Goal: Obtain resource: Obtain resource

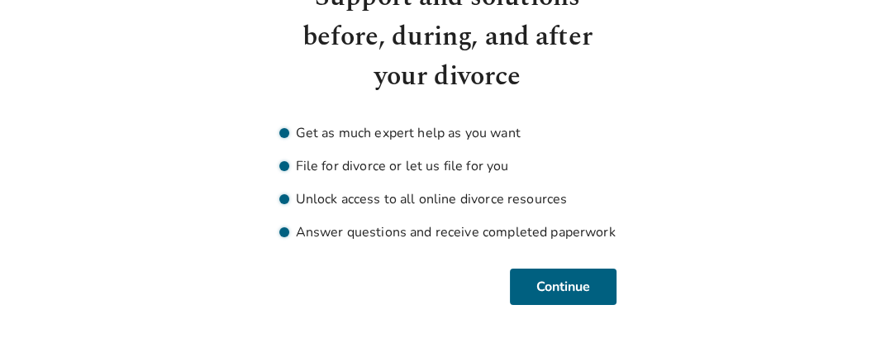
scroll to position [122, 0]
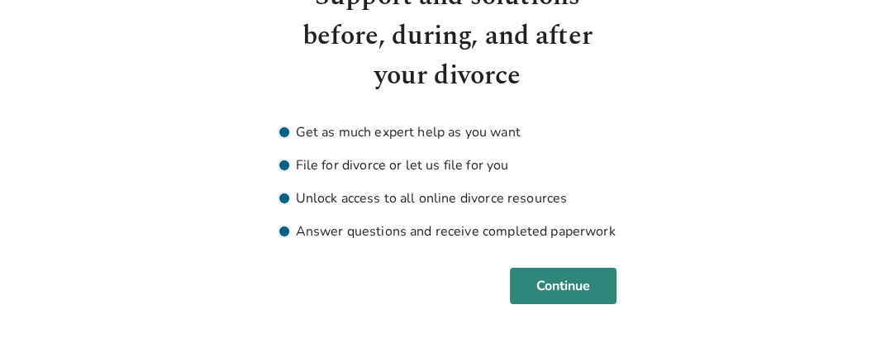
click at [586, 273] on button "Continue" at bounding box center [563, 286] width 107 height 36
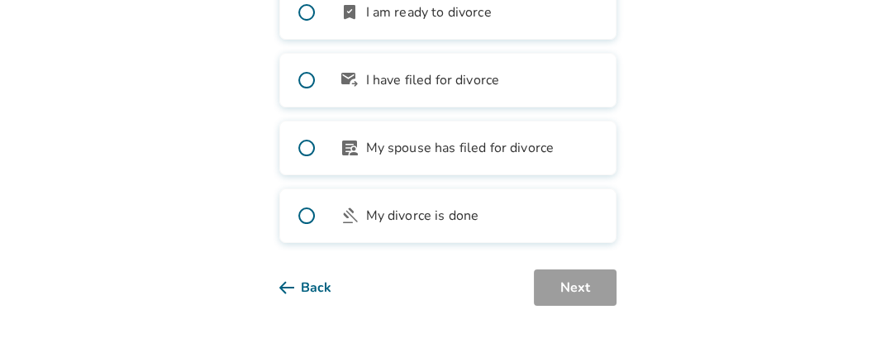
scroll to position [295, 0]
click at [298, 214] on span at bounding box center [306, 214] width 53 height 53
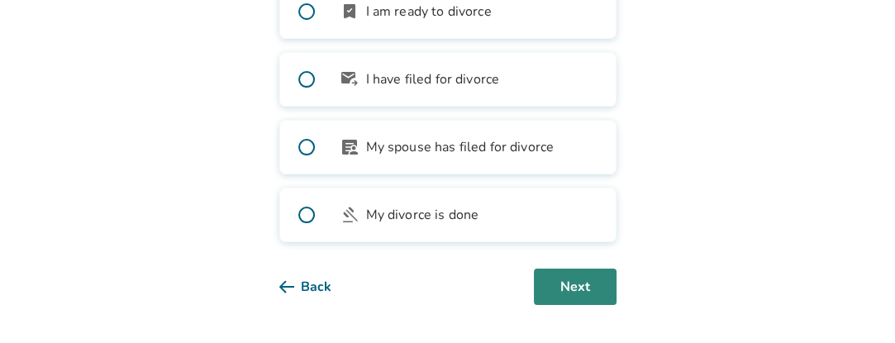
click at [570, 283] on button "Next" at bounding box center [575, 286] width 83 height 36
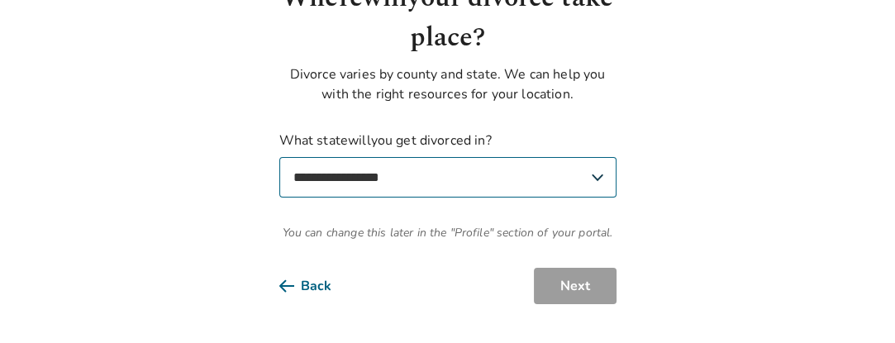
click at [530, 177] on select "**********" at bounding box center [447, 177] width 337 height 40
select select "**"
click at [279, 157] on select "**********" at bounding box center [447, 177] width 337 height 40
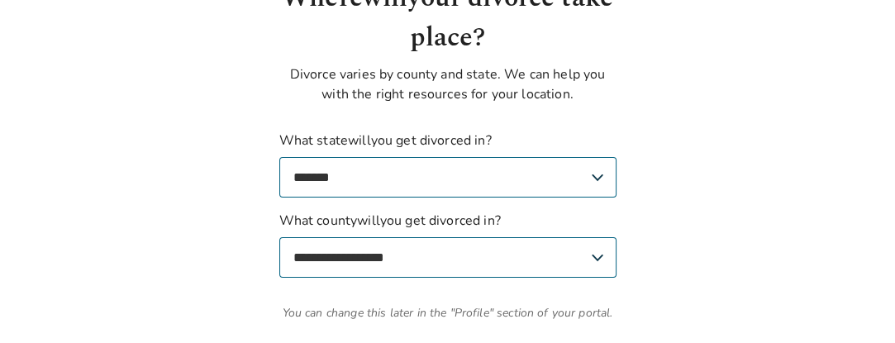
click at [525, 252] on select "**********" at bounding box center [447, 257] width 337 height 40
click at [279, 237] on select "**********" at bounding box center [447, 257] width 337 height 40
click at [519, 251] on select "**********" at bounding box center [447, 257] width 337 height 40
click at [279, 237] on select "**********" at bounding box center [447, 257] width 337 height 40
click at [424, 244] on select "**********" at bounding box center [447, 257] width 337 height 40
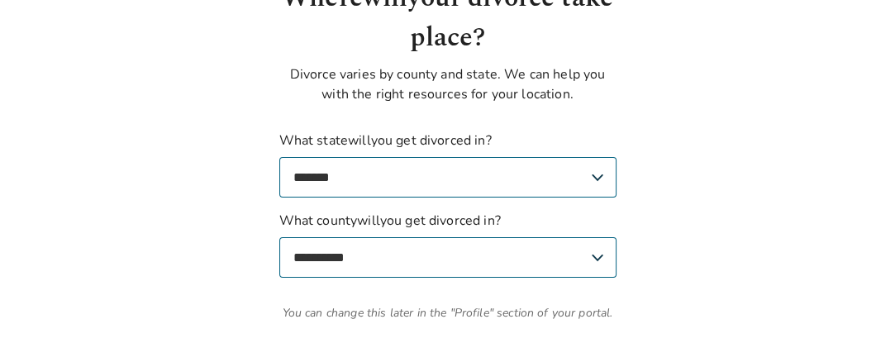
select select "*********"
click at [279, 237] on select "**********" at bounding box center [447, 257] width 337 height 40
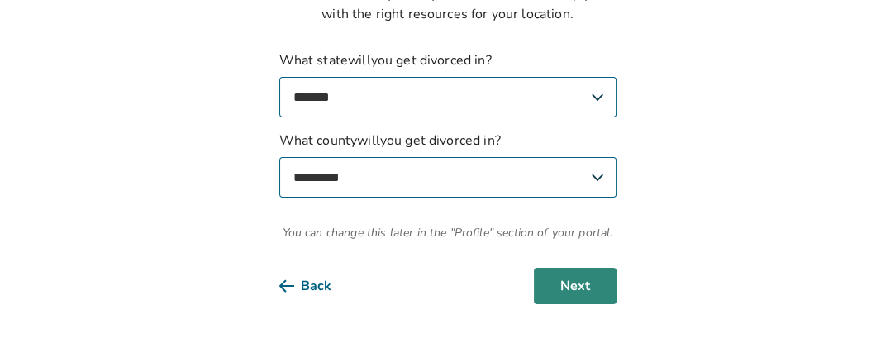
click at [568, 280] on button "Next" at bounding box center [575, 286] width 83 height 36
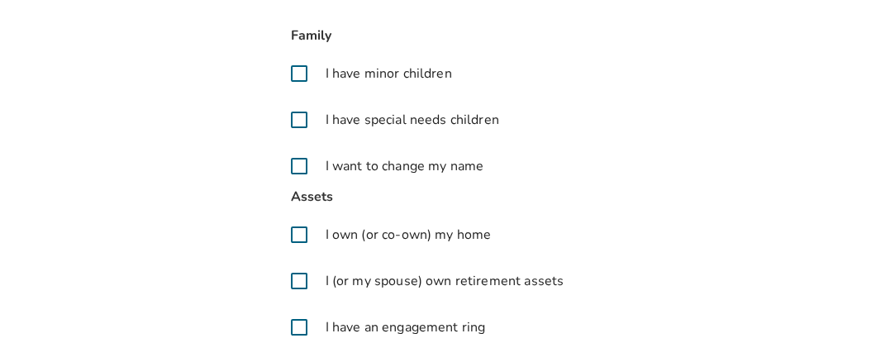
scroll to position [168, 0]
click at [302, 163] on span at bounding box center [299, 165] width 40 height 40
click at [301, 235] on span at bounding box center [299, 234] width 40 height 40
click at [298, 277] on span at bounding box center [299, 280] width 40 height 40
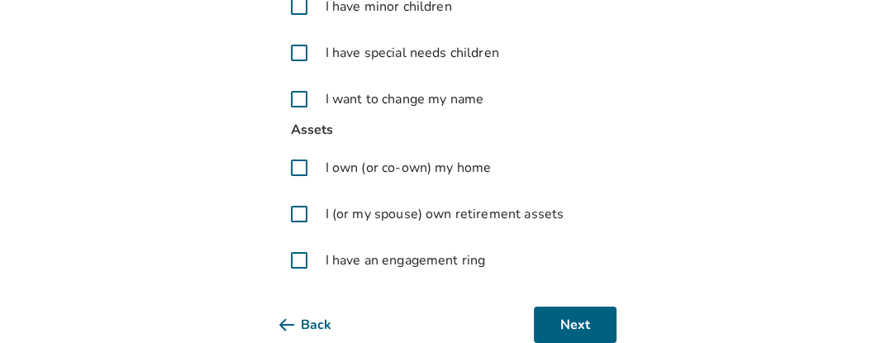
scroll to position [267, 0]
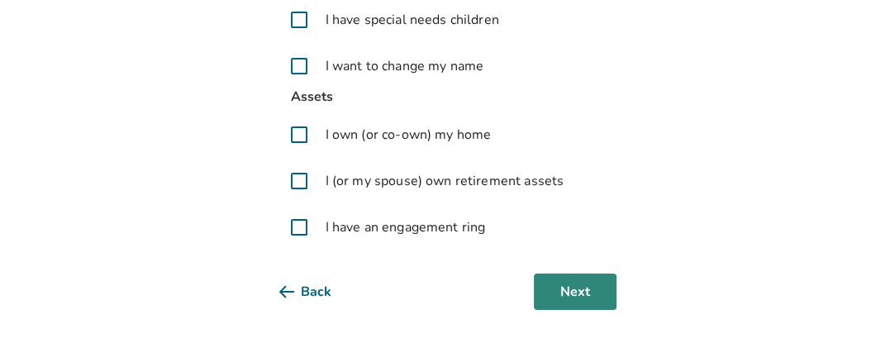
click at [542, 285] on button "Next" at bounding box center [575, 291] width 83 height 36
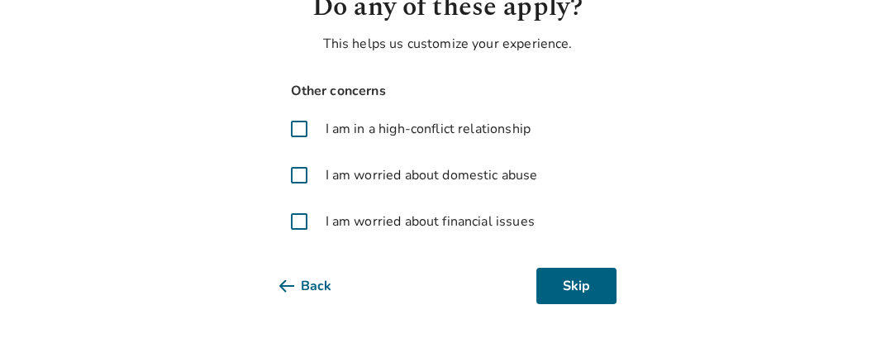
click at [293, 136] on span at bounding box center [299, 129] width 40 height 40
click at [295, 170] on span at bounding box center [299, 175] width 40 height 40
click at [296, 219] on span at bounding box center [299, 222] width 40 height 40
click at [577, 283] on button "Next" at bounding box center [575, 286] width 83 height 36
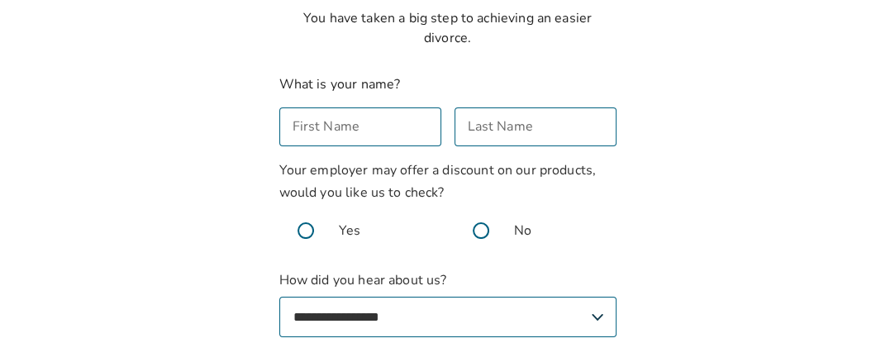
scroll to position [134, 0]
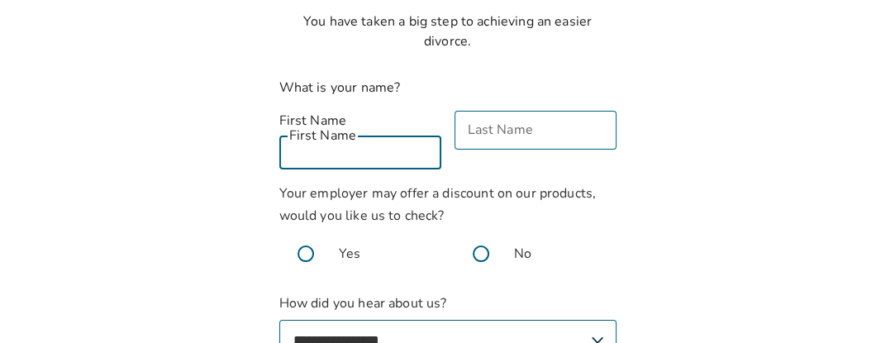
click at [428, 131] on input "First Name" at bounding box center [360, 150] width 162 height 39
type input "*"
type input "*******"
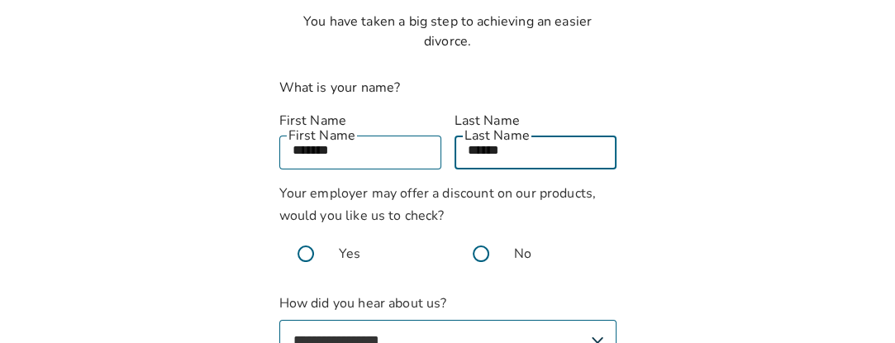
type input "******"
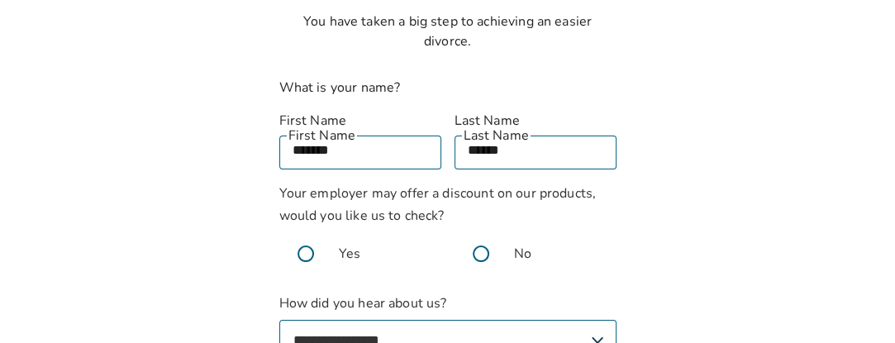
click at [498, 320] on select "**********" at bounding box center [447, 340] width 337 height 40
select select "**********"
click at [279, 320] on select "**********" at bounding box center [447, 340] width 337 height 40
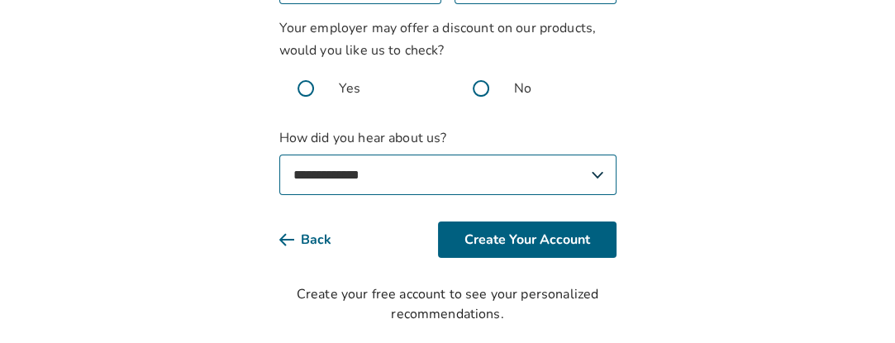
click at [484, 74] on span at bounding box center [480, 88] width 53 height 53
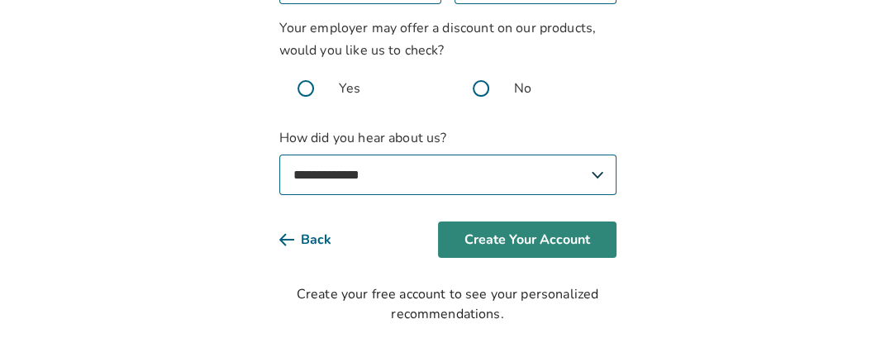
click at [530, 221] on button "Create Your Account" at bounding box center [527, 239] width 178 height 36
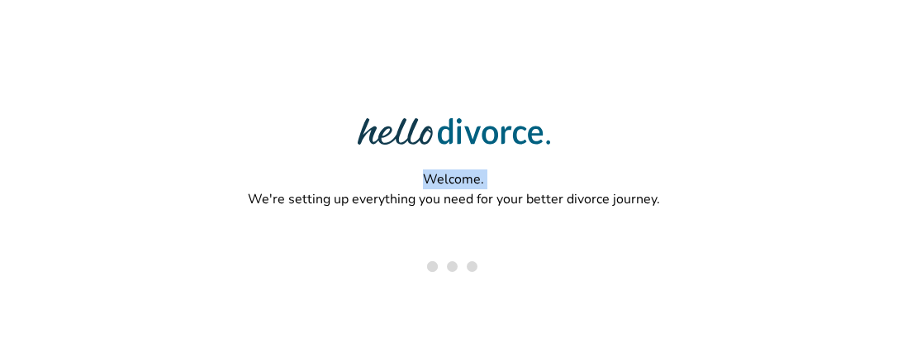
click at [780, 63] on div "Welcome. We're setting up everything you need for your better divorce journey." at bounding box center [453, 117] width 907 height 235
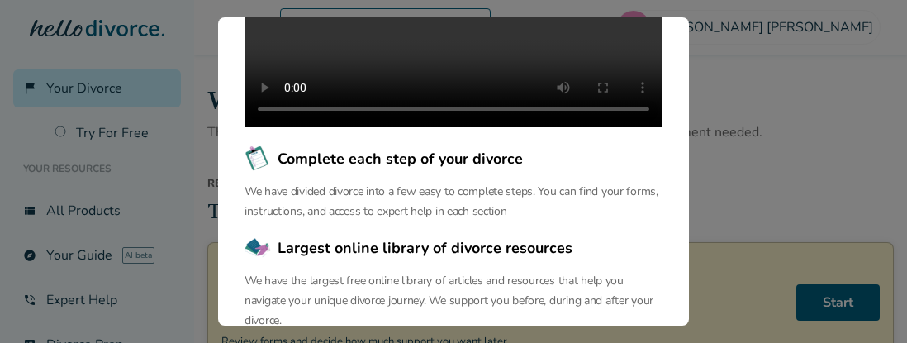
scroll to position [406, 0]
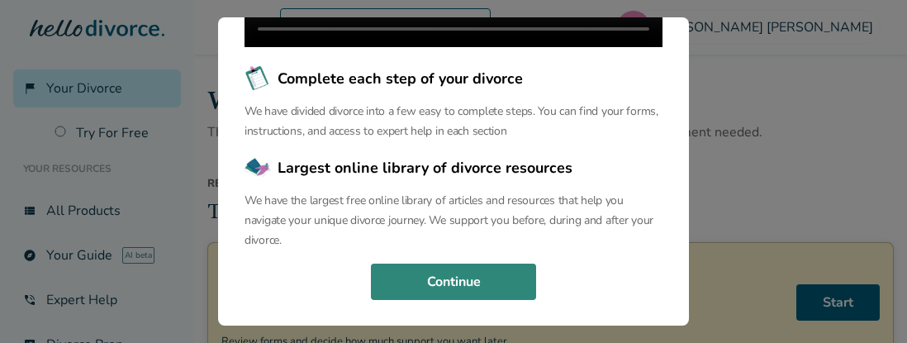
click at [496, 272] on button "Continue" at bounding box center [453, 282] width 165 height 36
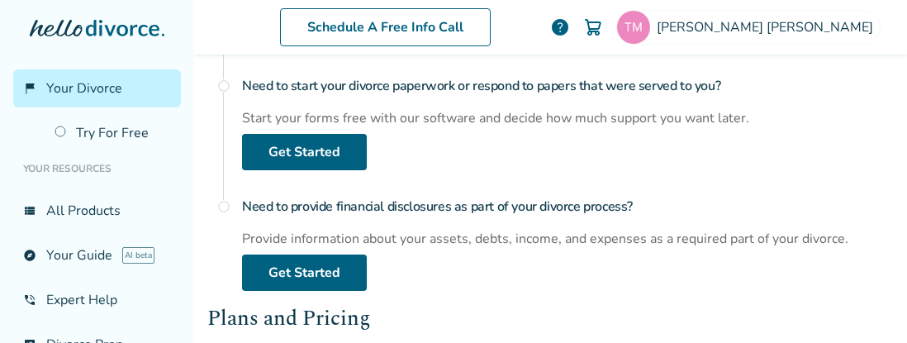
scroll to position [760, 0]
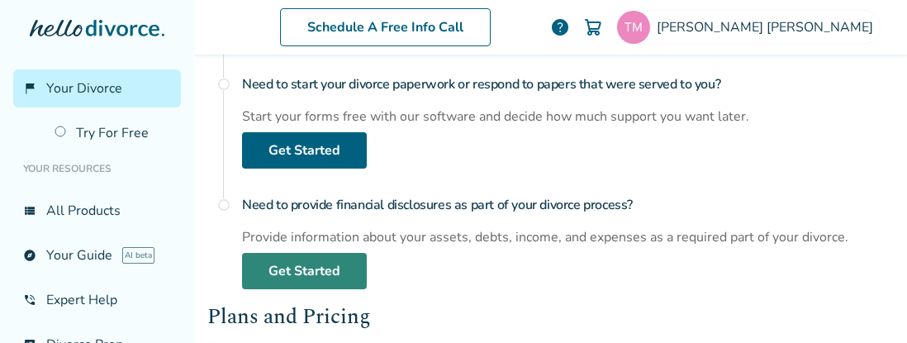
click at [332, 271] on link "Get Started" at bounding box center [304, 271] width 125 height 36
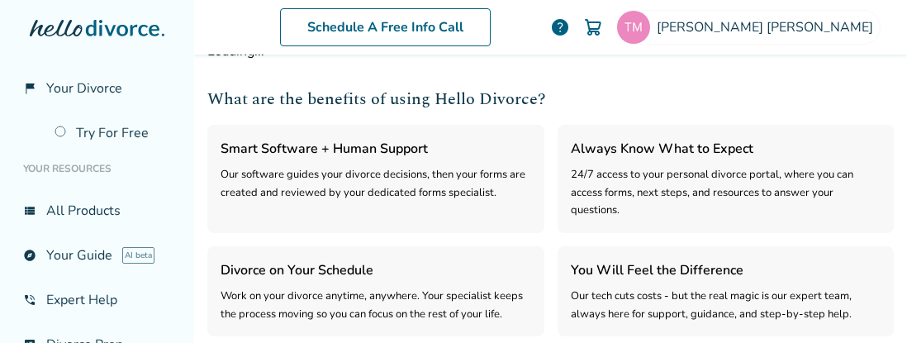
select select "***"
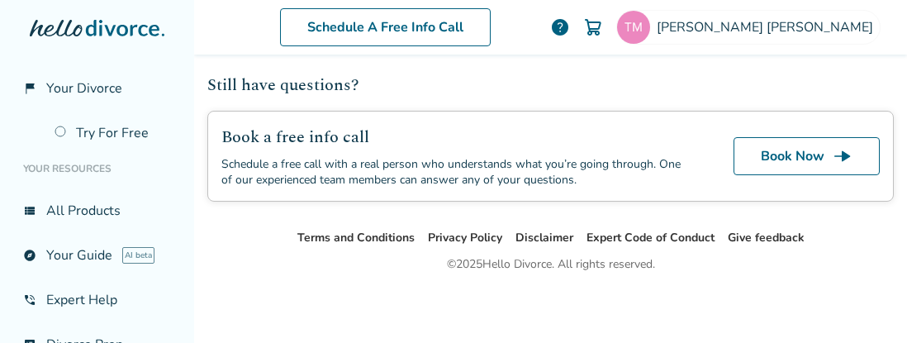
scroll to position [709, 0]
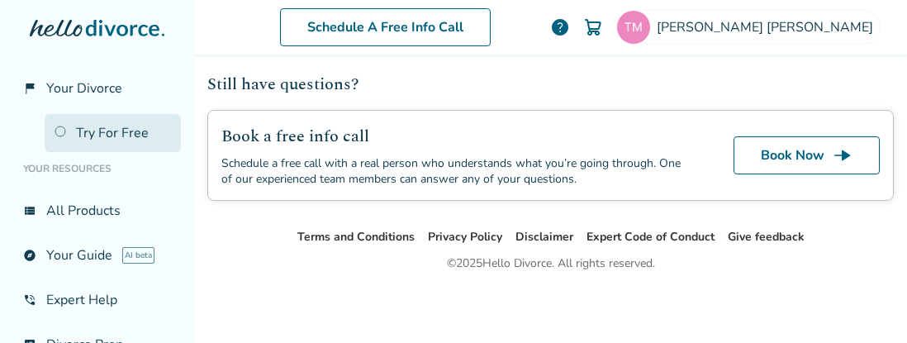
click at [97, 138] on link "Try For Free" at bounding box center [113, 133] width 136 height 38
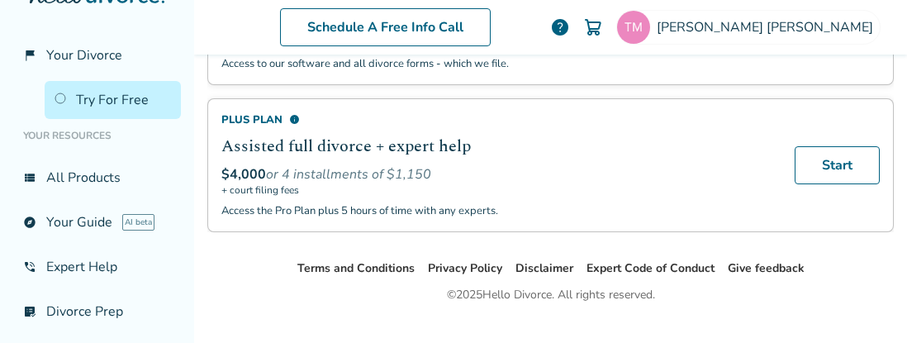
scroll to position [381, 0]
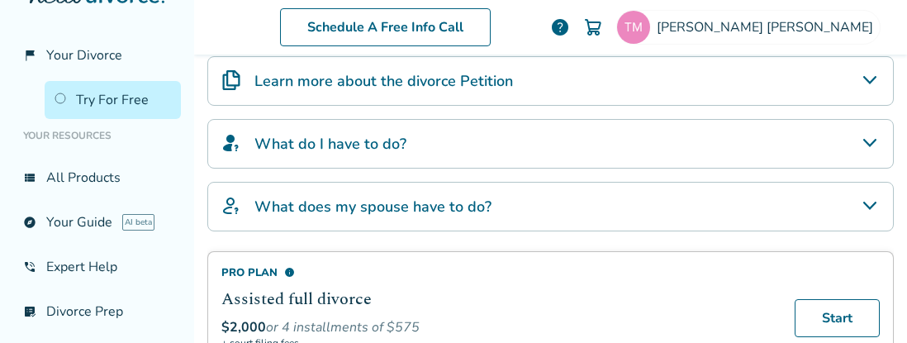
click at [841, 83] on div "Learn more about the divorce Petition" at bounding box center [550, 81] width 686 height 50
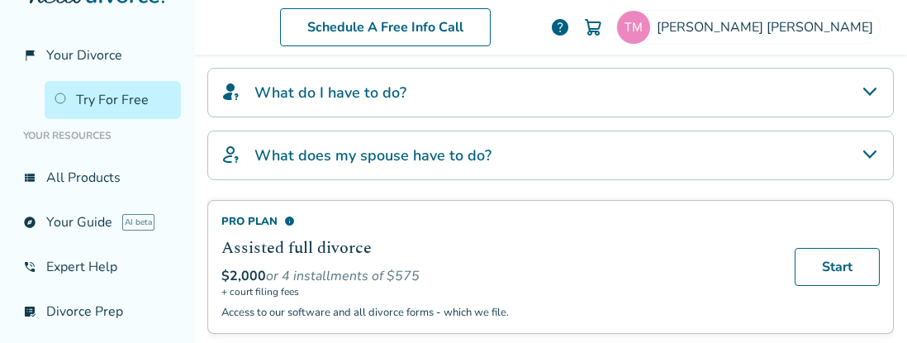
scroll to position [678, 0]
click at [838, 91] on div "What do I have to do?" at bounding box center [550, 92] width 686 height 50
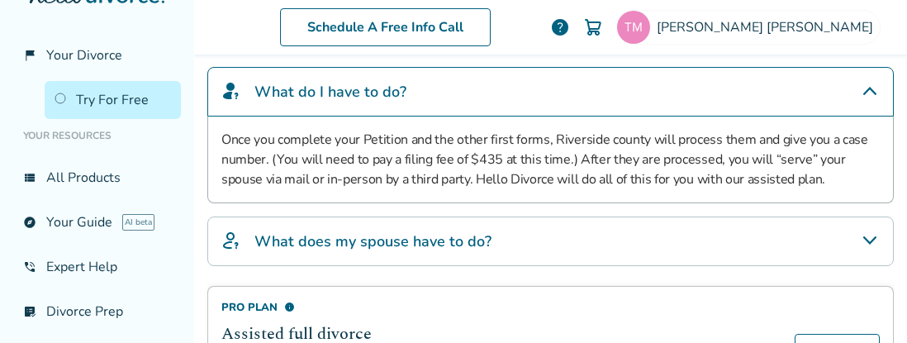
click at [693, 239] on div "What does my spouse have to do?" at bounding box center [550, 241] width 686 height 50
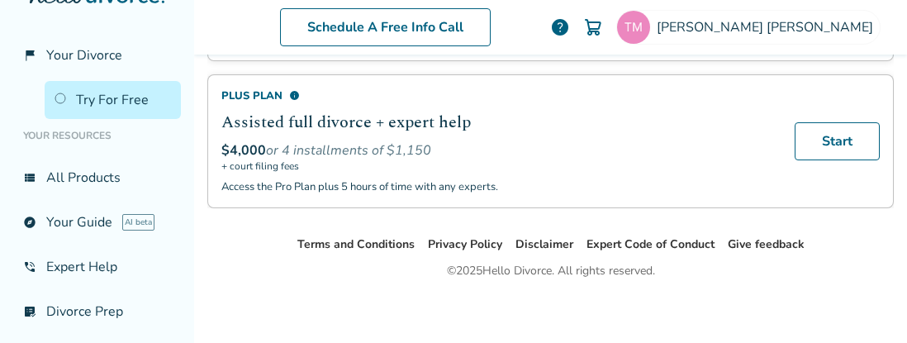
scroll to position [1129, 0]
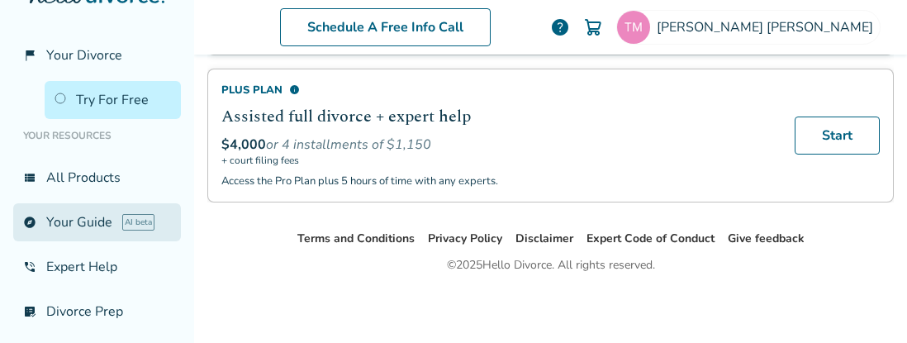
click at [125, 236] on link "explore Your Guide AI beta" at bounding box center [97, 222] width 168 height 38
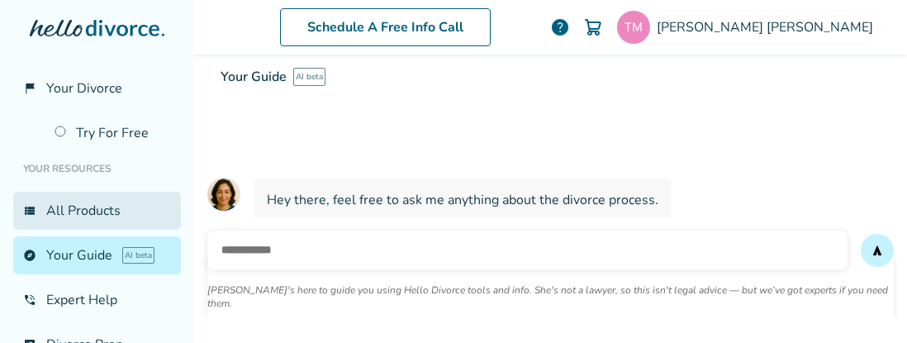
click at [126, 201] on link "view_list All Products" at bounding box center [97, 211] width 168 height 38
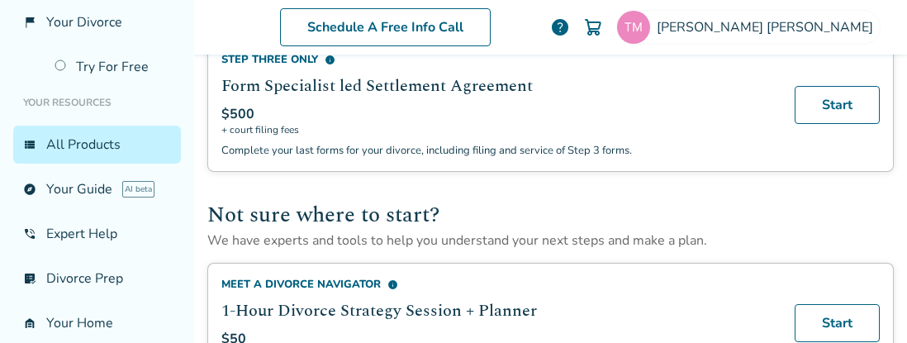
scroll to position [681, 0]
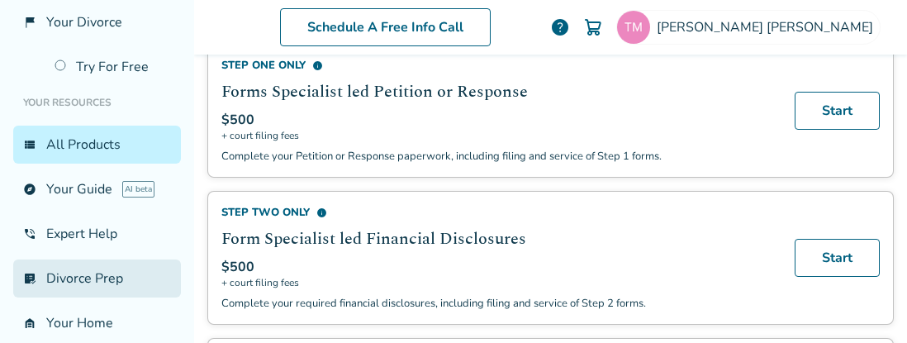
click at [144, 283] on link "list_alt_check Divorce Prep" at bounding box center [97, 278] width 168 height 38
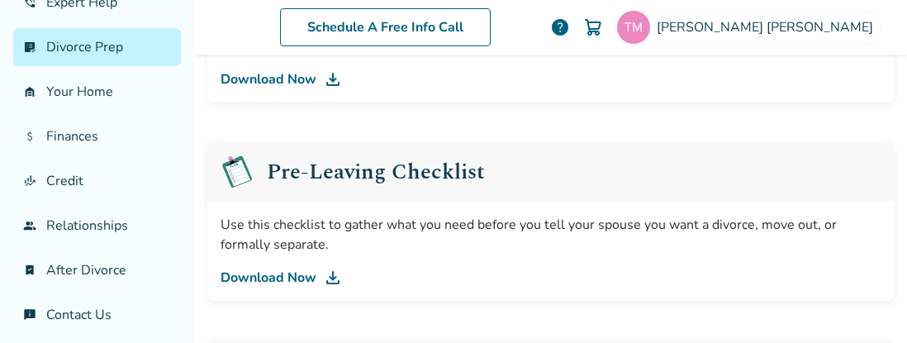
scroll to position [81, 0]
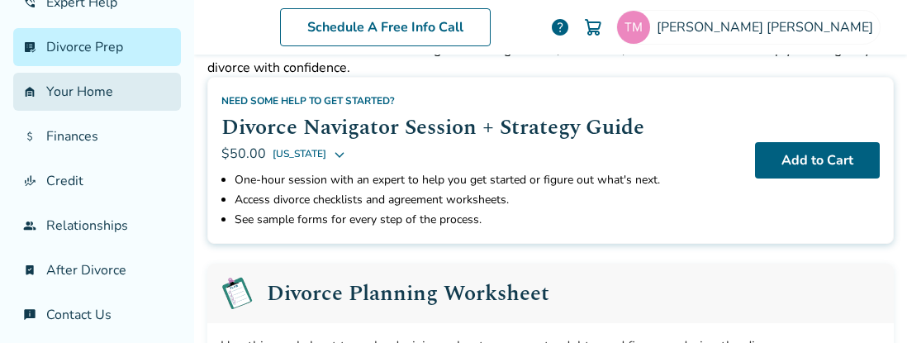
click at [121, 97] on link "garage_home Your Home" at bounding box center [97, 92] width 168 height 38
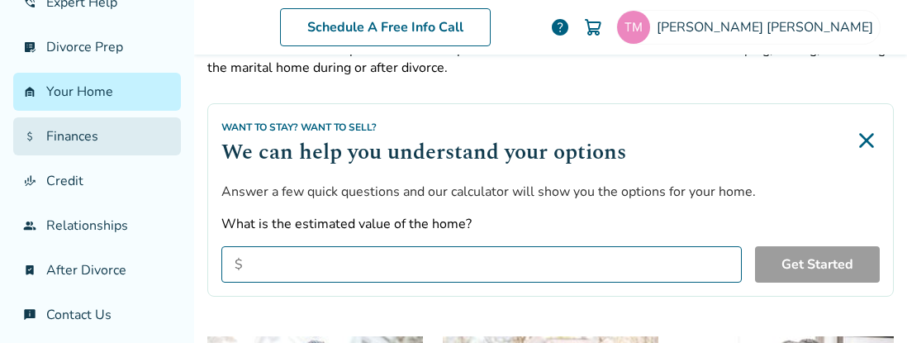
click at [116, 132] on link "attach_money Finances" at bounding box center [97, 136] width 168 height 38
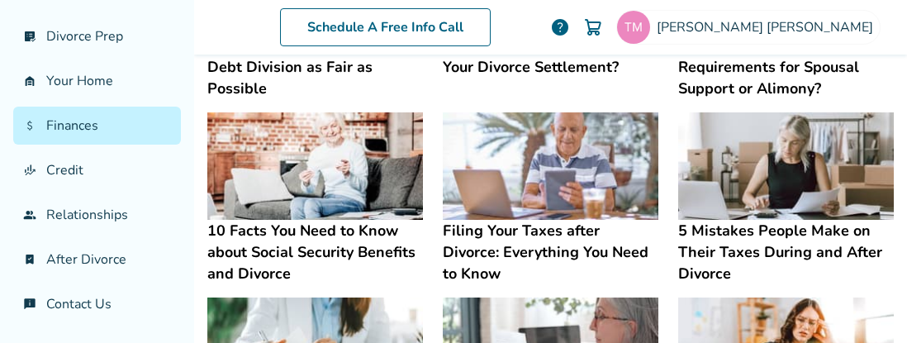
scroll to position [948, 0]
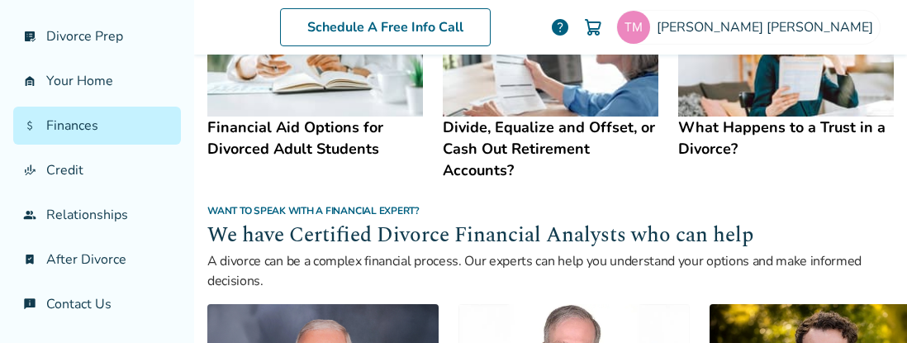
click at [591, 123] on h4 "Divide, Equalize and Offset, or Cash Out Retirement Accounts?" at bounding box center [551, 148] width 216 height 64
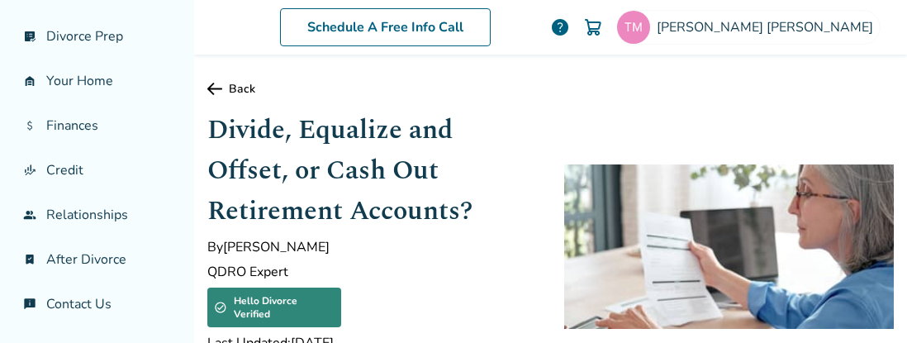
scroll to position [33, 0]
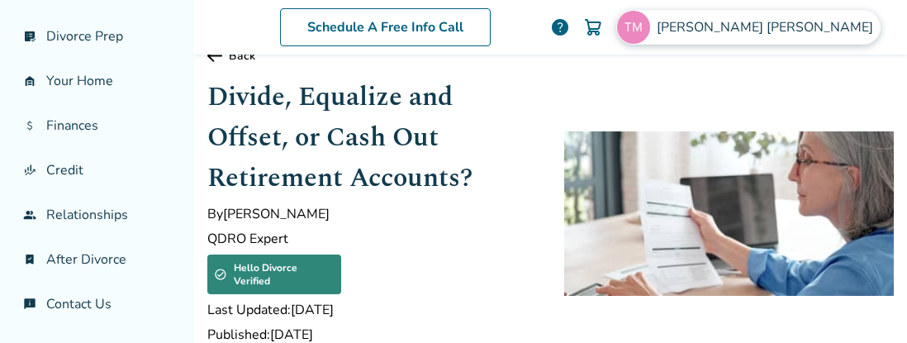
click at [838, 24] on span "[PERSON_NAME]" at bounding box center [768, 27] width 223 height 18
click at [570, 26] on span "help" at bounding box center [560, 27] width 20 height 20
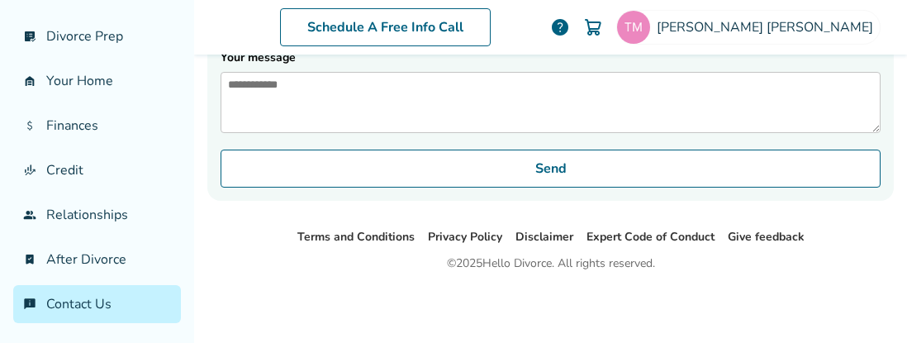
scroll to position [302, 0]
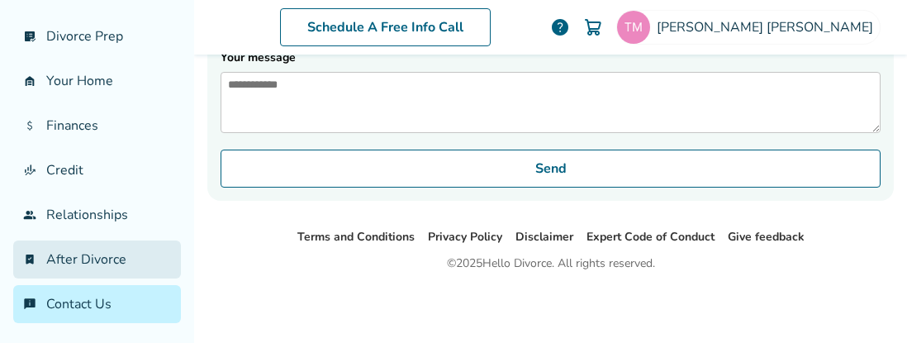
click at [52, 255] on link "bookmark_check After Divorce" at bounding box center [97, 259] width 168 height 38
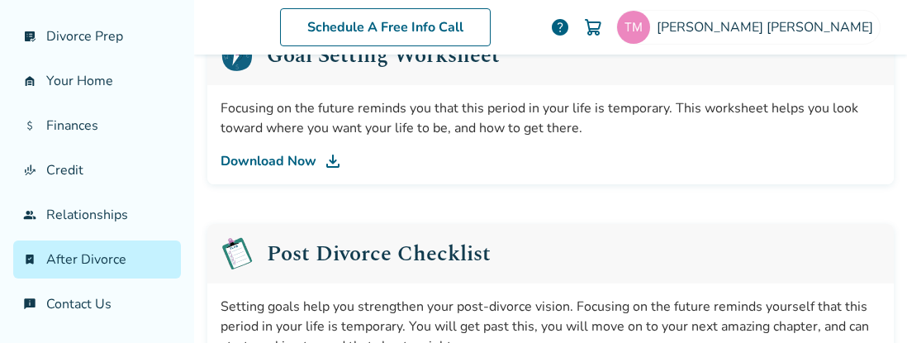
scroll to position [659, 0]
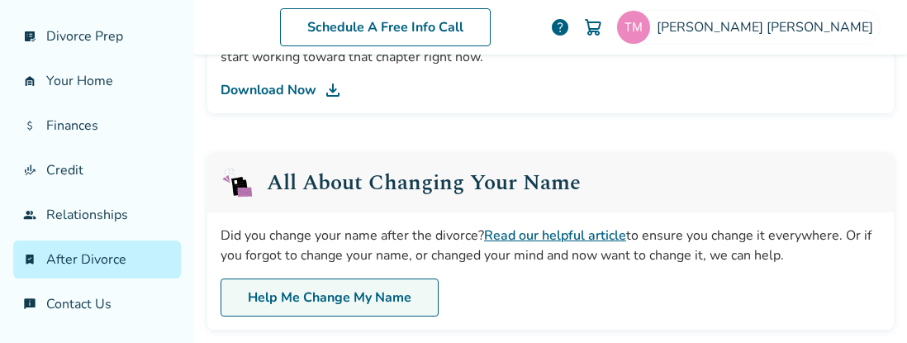
click at [413, 278] on link "Help Me Change My Name" at bounding box center [330, 297] width 218 height 38
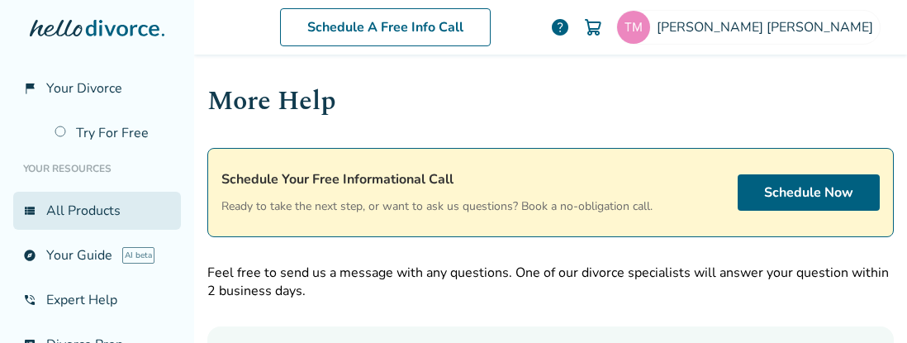
click at [121, 202] on link "view_list All Products" at bounding box center [97, 211] width 168 height 38
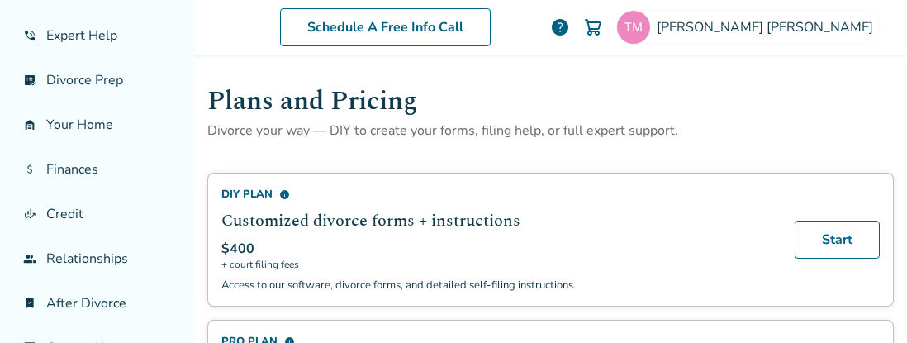
scroll to position [297, 0]
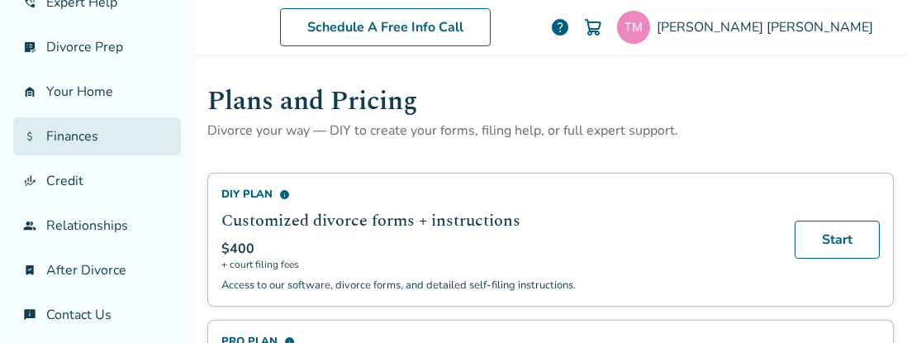
click at [71, 140] on link "attach_money Finances" at bounding box center [97, 136] width 168 height 38
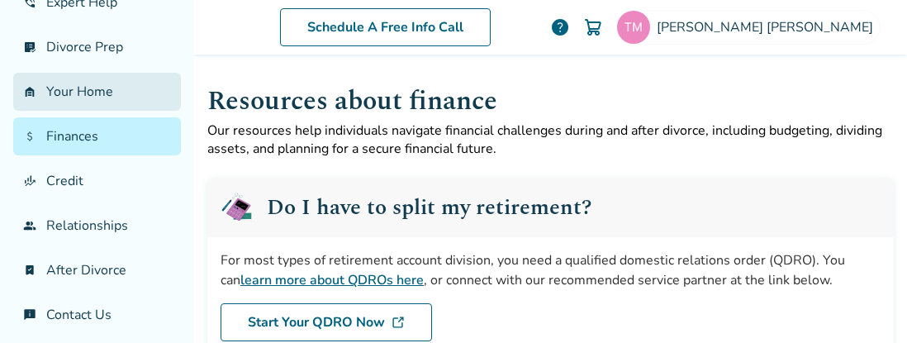
click at [70, 102] on link "garage_home Your Home" at bounding box center [97, 92] width 168 height 38
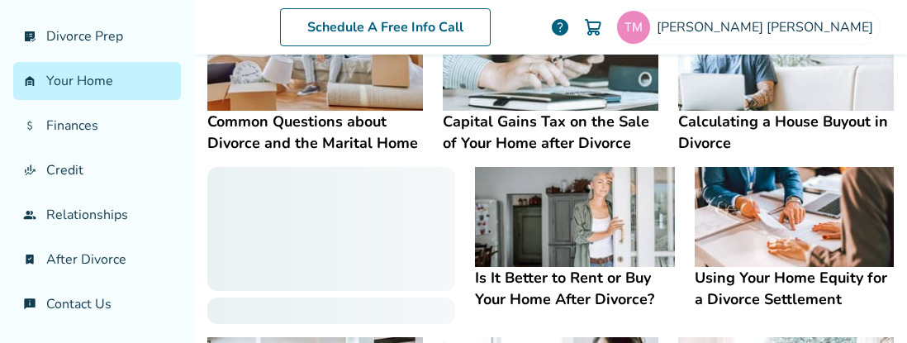
scroll to position [879, 0]
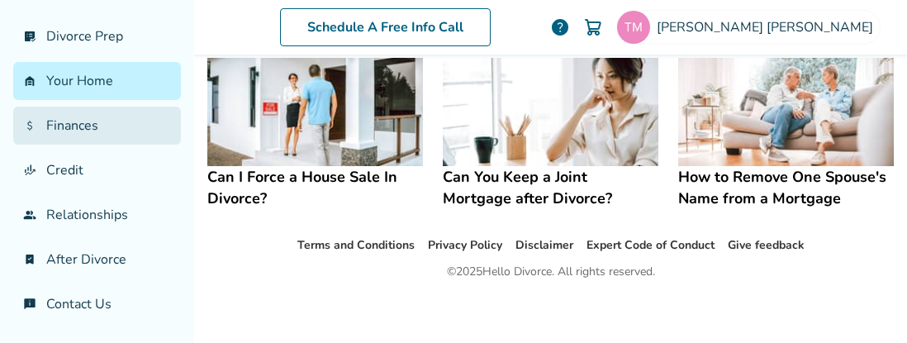
click at [102, 123] on link "attach_money Finances" at bounding box center [97, 126] width 168 height 38
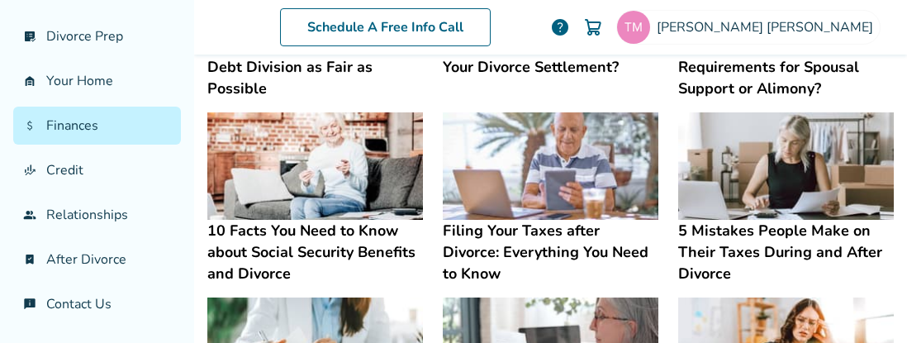
scroll to position [948, 0]
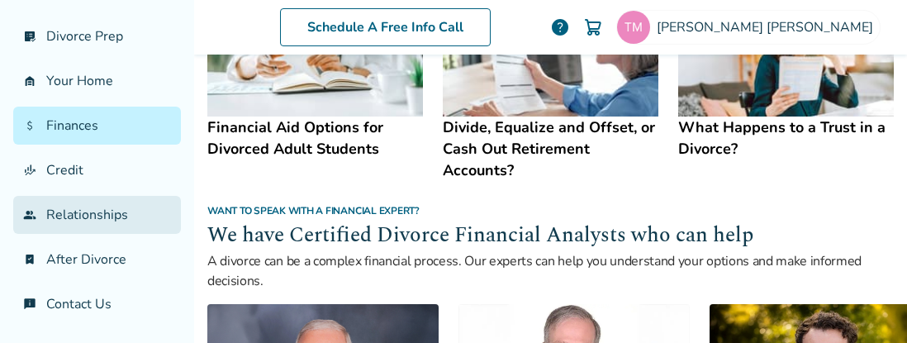
click at [99, 224] on link "group Relationships" at bounding box center [97, 215] width 168 height 38
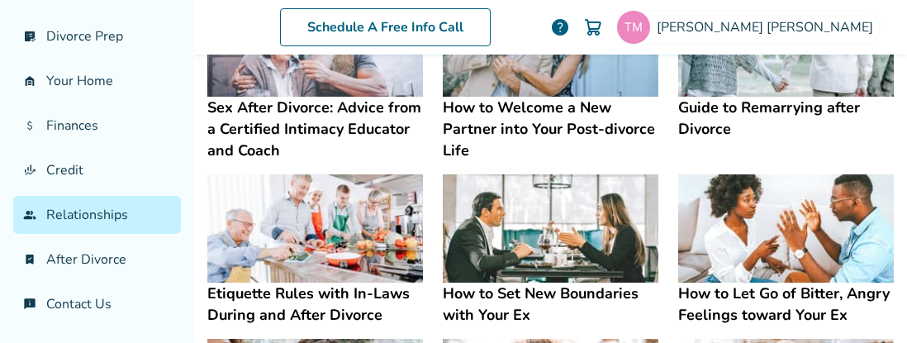
scroll to position [681, 0]
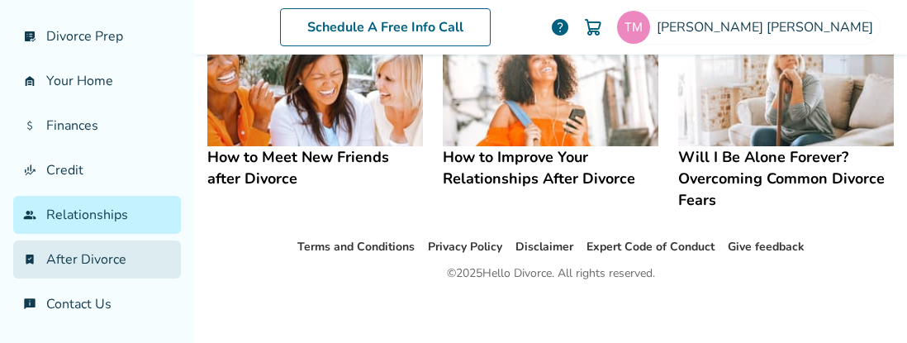
click at [52, 265] on link "bookmark_check After Divorce" at bounding box center [97, 259] width 168 height 38
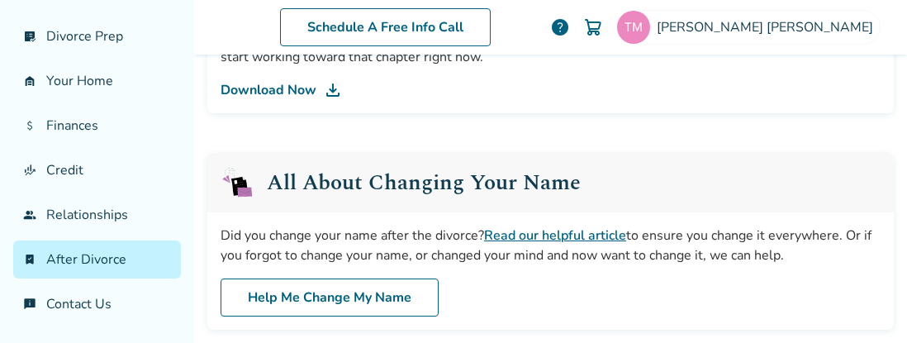
scroll to position [948, 0]
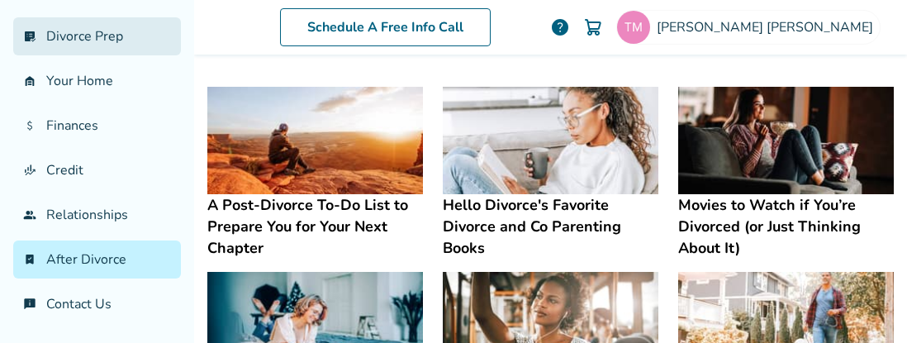
click at [109, 39] on link "list_alt_check Divorce Prep" at bounding box center [97, 36] width 168 height 38
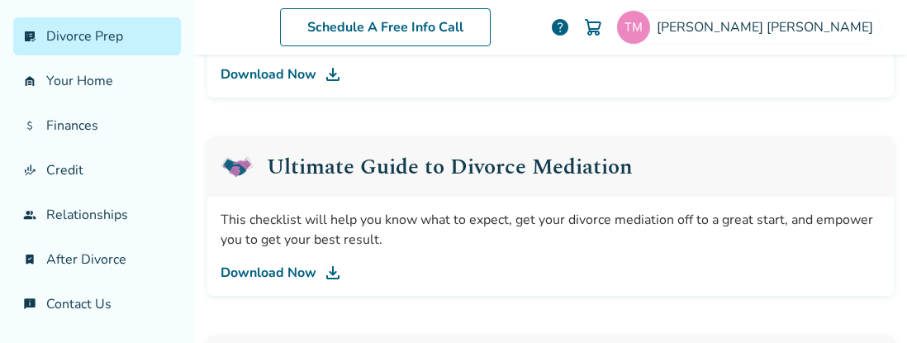
scroll to position [681, 0]
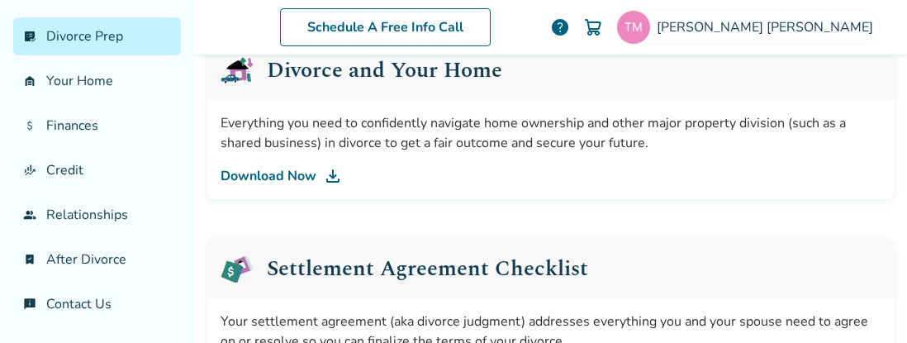
click at [588, 273] on div "Settlement Agreement Checklist" at bounding box center [550, 268] width 686 height 59
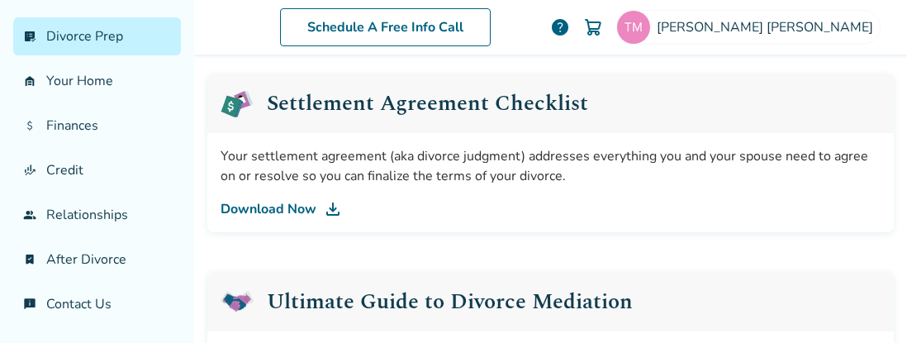
scroll to position [879, 0]
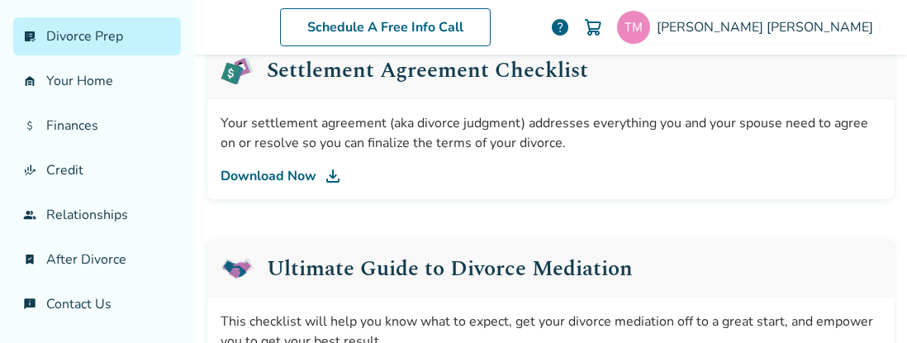
click at [288, 169] on link "Download Now" at bounding box center [551, 176] width 660 height 20
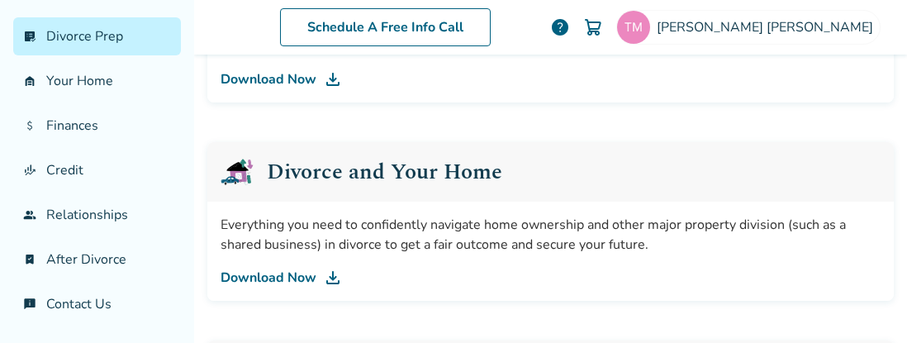
click at [224, 278] on link "Download Now" at bounding box center [551, 278] width 660 height 20
